Goal: Transaction & Acquisition: Purchase product/service

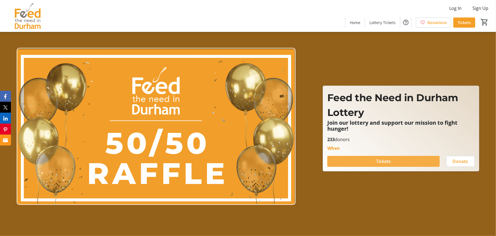
click at [392, 160] on span at bounding box center [383, 161] width 112 height 13
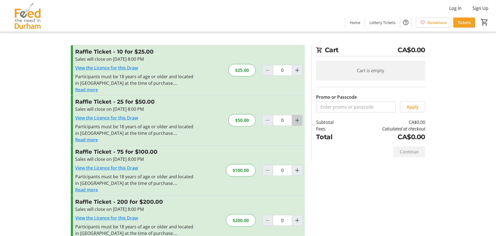
click at [297, 121] on mat-icon "Increment by one" at bounding box center [297, 120] width 7 height 7
type input "1"
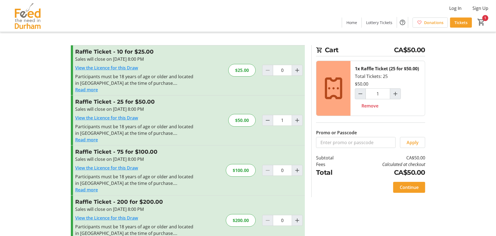
scroll to position [16, 0]
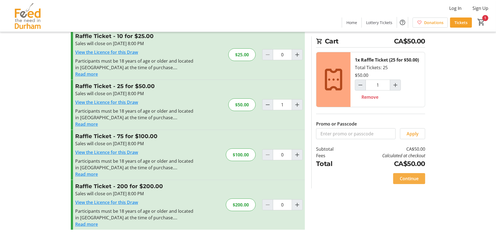
click at [403, 179] on span "Continue" at bounding box center [409, 178] width 19 height 7
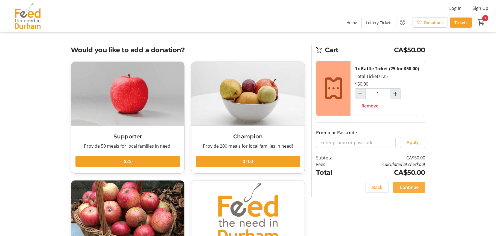
click at [406, 187] on span "Continue" at bounding box center [409, 187] width 19 height 7
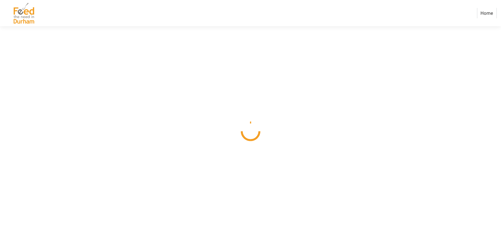
select select "CA"
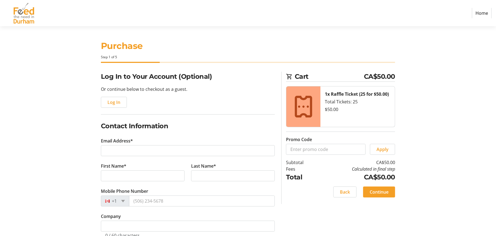
click at [25, 13] on img at bounding box center [23, 13] width 39 height 22
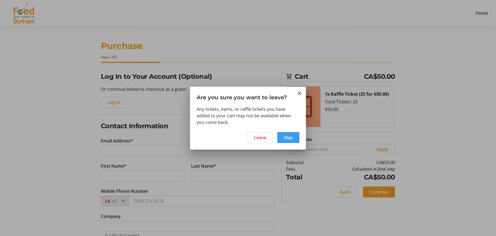
click at [285, 137] on span "Stay" at bounding box center [288, 137] width 9 height 7
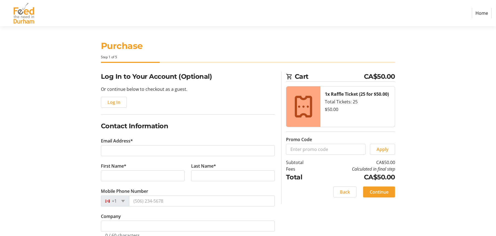
click at [26, 11] on img at bounding box center [23, 13] width 39 height 22
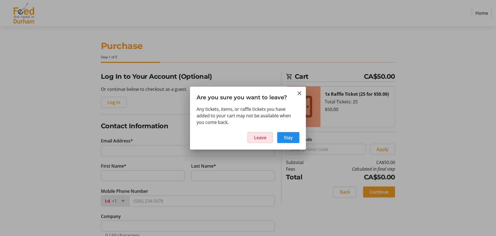
click at [253, 137] on span at bounding box center [260, 137] width 25 height 13
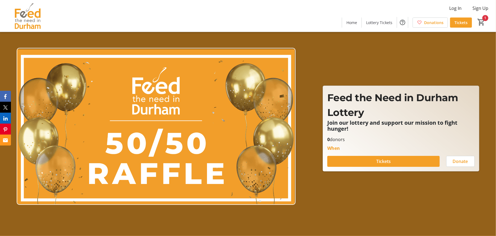
type input "1"
click at [24, 9] on img at bounding box center [27, 15] width 49 height 27
click at [350, 25] on span "Home" at bounding box center [352, 23] width 11 height 6
click at [356, 23] on span "Home" at bounding box center [352, 23] width 11 height 6
click at [25, 15] on img at bounding box center [27, 15] width 49 height 27
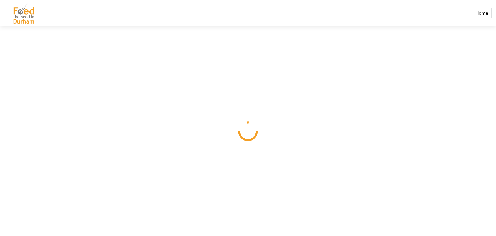
select select "CA"
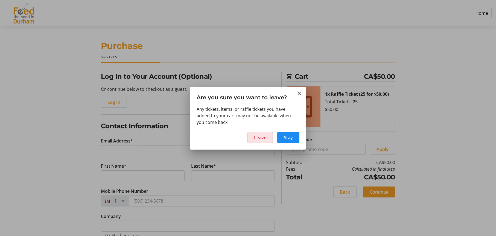
click at [268, 137] on span at bounding box center [260, 137] width 25 height 13
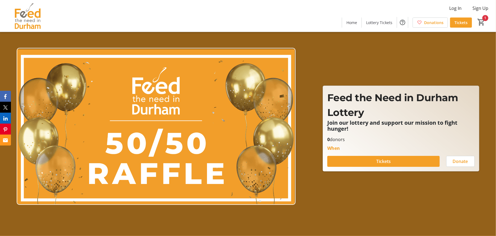
type input "1"
